Goal: Information Seeking & Learning: Learn about a topic

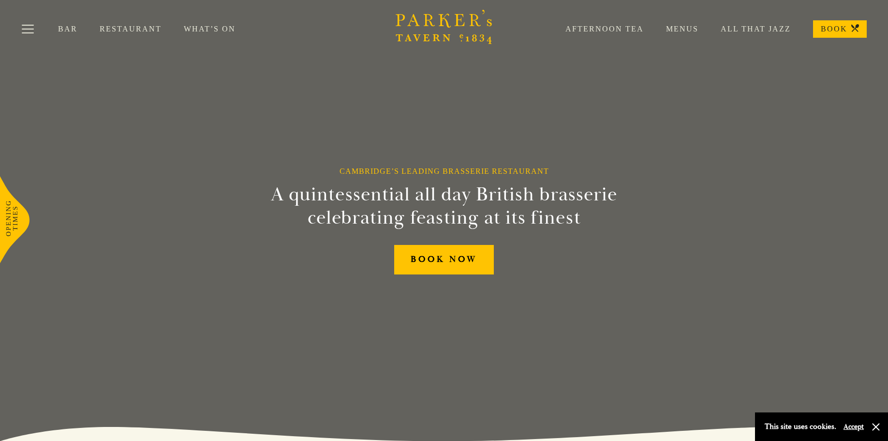
click at [670, 29] on link "Menus" at bounding box center [671, 29] width 55 height 10
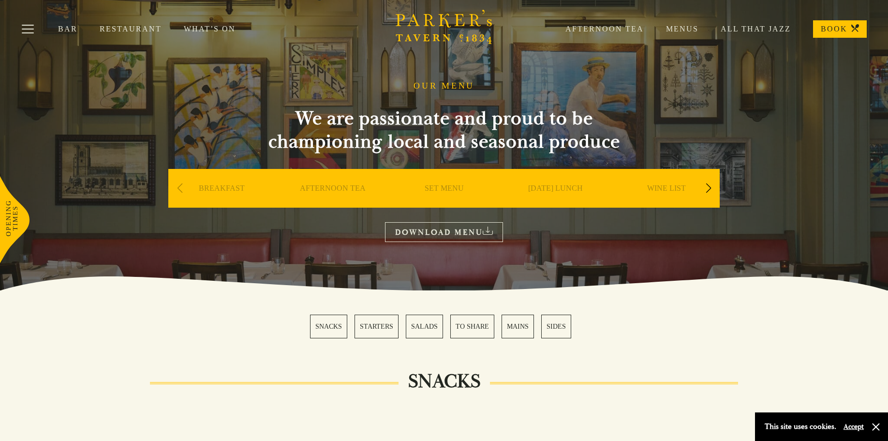
click at [704, 183] on div "Next slide" at bounding box center [708, 188] width 13 height 21
click at [202, 26] on link "What’s On" at bounding box center [221, 29] width 74 height 10
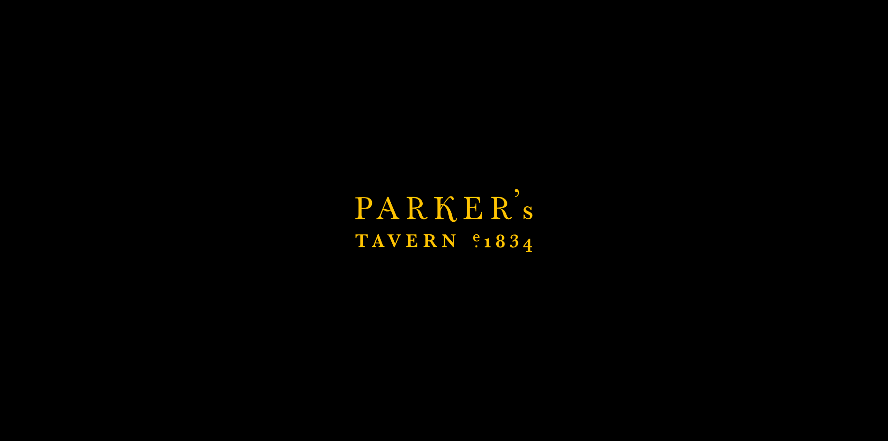
scroll to position [145, 0]
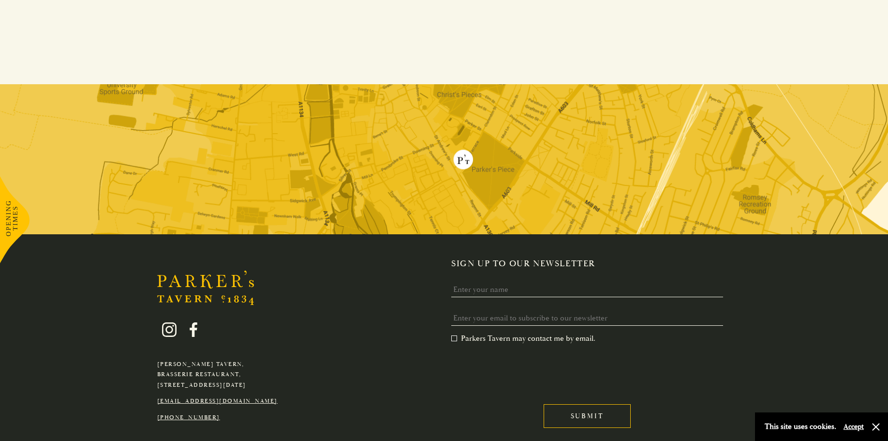
scroll to position [720, 0]
